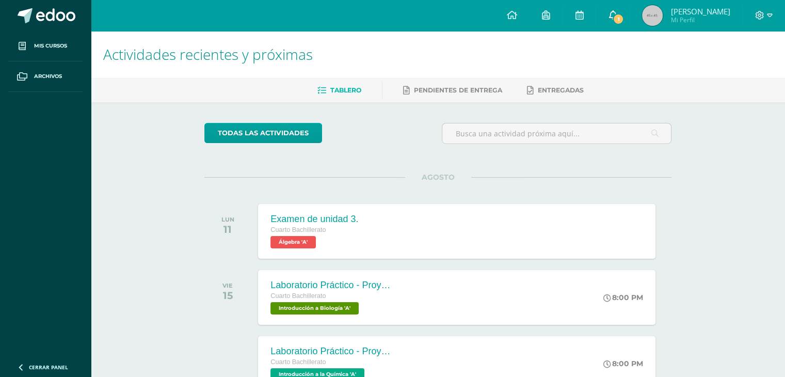
click at [624, 20] on span "1" at bounding box center [617, 18] width 11 height 11
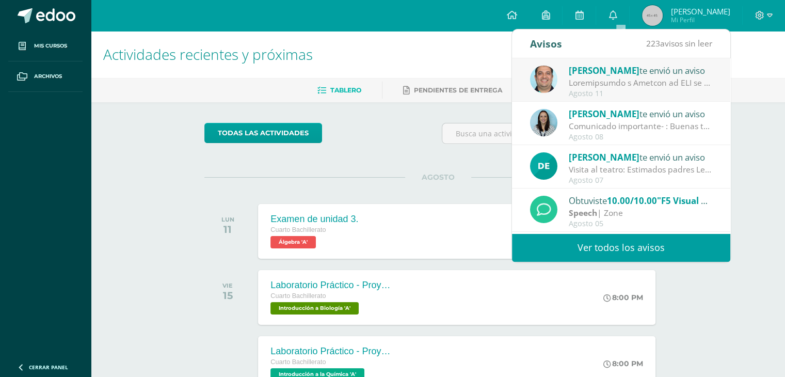
click at [595, 84] on div at bounding box center [639, 83] width 143 height 12
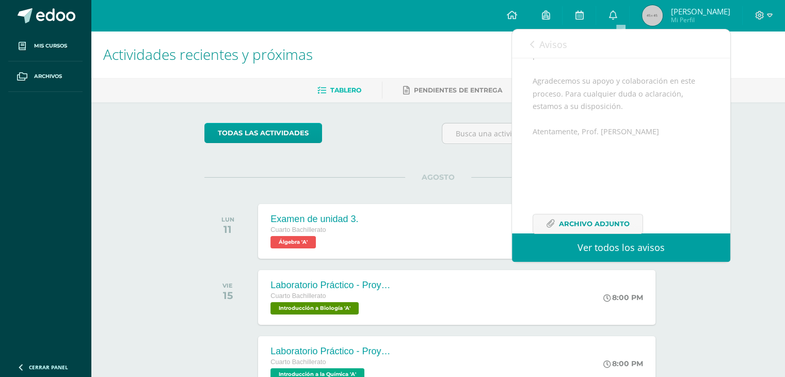
scroll to position [464, 0]
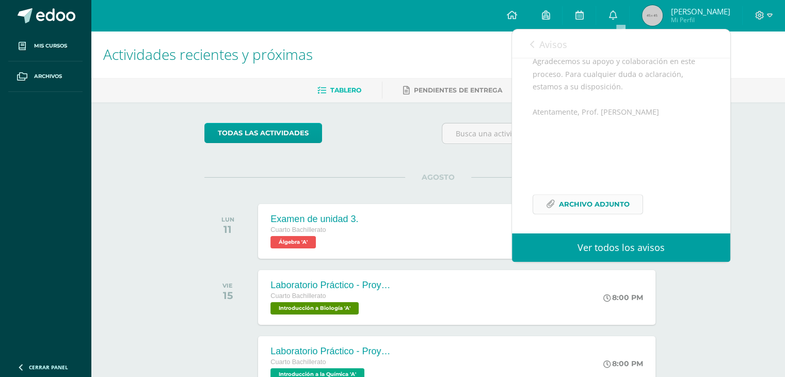
click at [604, 202] on span "Archivo Adjunto" at bounding box center [594, 203] width 71 height 19
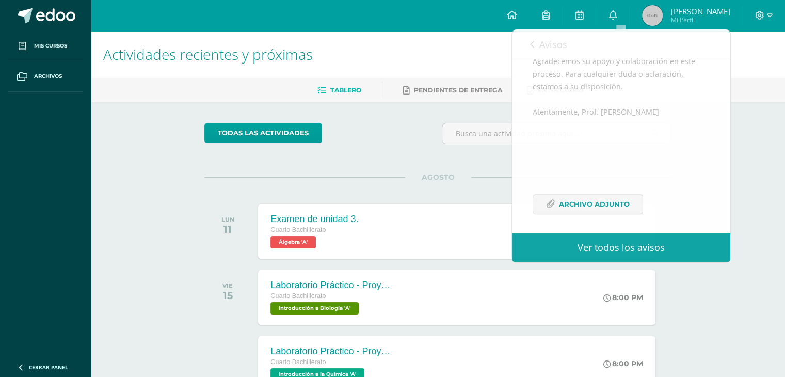
click at [410, 176] on span "AGOSTO" at bounding box center [438, 176] width 66 height 9
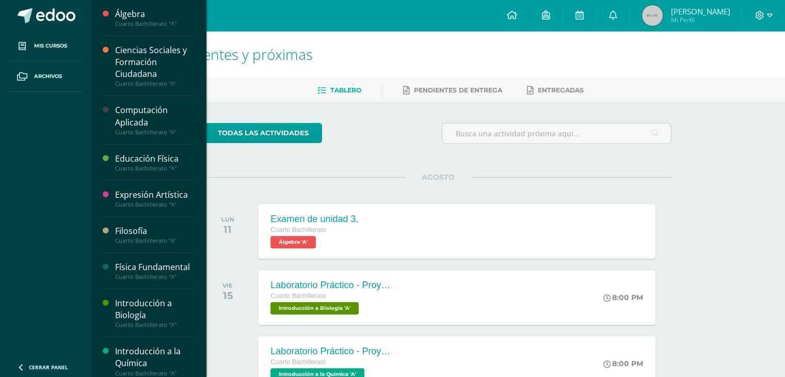
click at [130, 119] on div "Computación Aplicada" at bounding box center [154, 116] width 78 height 24
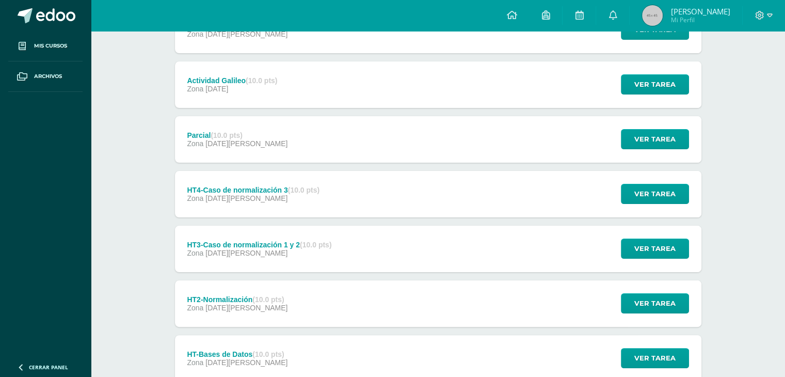
scroll to position [238, 0]
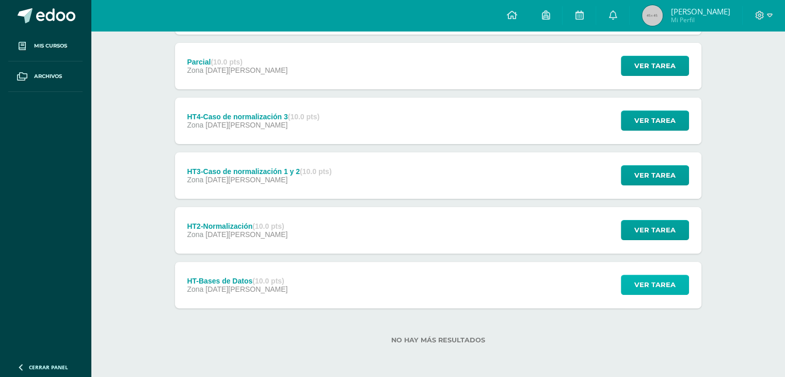
click at [642, 277] on span "Ver tarea" at bounding box center [654, 284] width 41 height 19
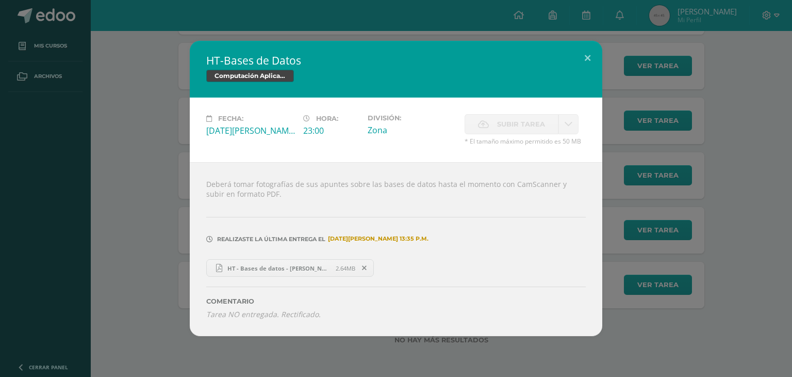
click at [732, 303] on div "HT-Bases de Datos Computación Aplicada Fecha: Jueves 03 de Julio Hora: 23:00 Di…" at bounding box center [396, 188] width 784 height 295
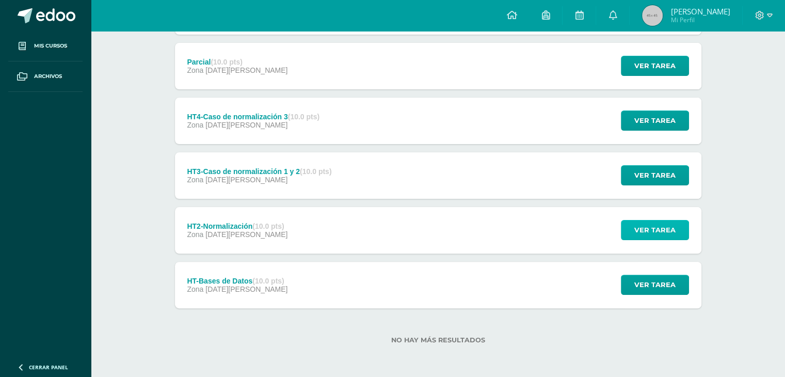
click at [666, 228] on span "Ver tarea" at bounding box center [654, 229] width 41 height 19
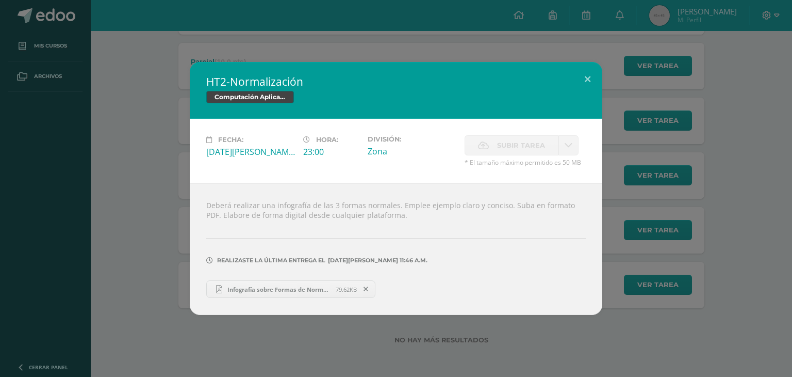
click at [731, 194] on div "HT2-Normalización Computación Aplicada Fecha: Lunes 07 de Julio Hora: 23:00 Div…" at bounding box center [396, 188] width 784 height 253
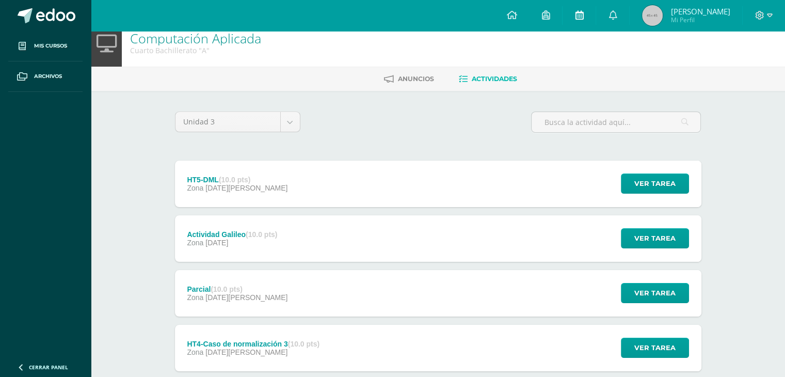
scroll to position [0, 0]
